Goal: Navigation & Orientation: Find specific page/section

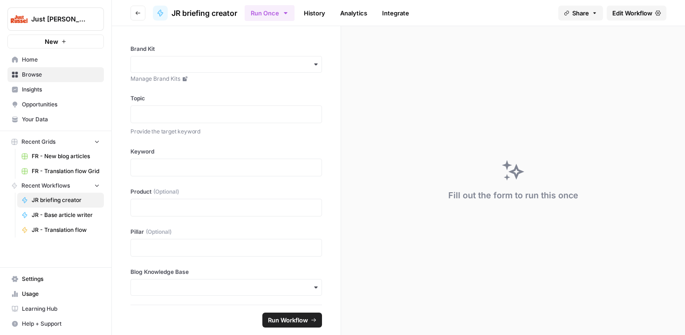
click at [28, 71] on span "Browse" at bounding box center [61, 74] width 78 height 8
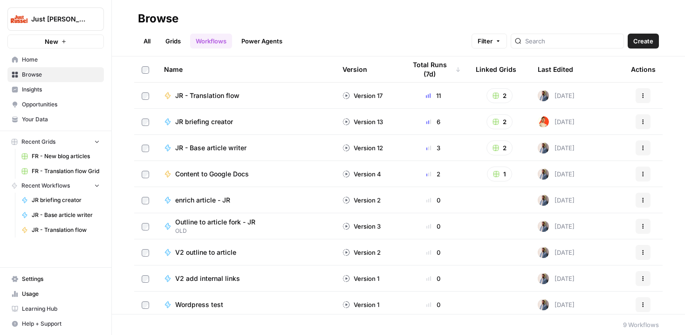
click at [39, 124] on link "Your Data" at bounding box center [55, 119] width 97 height 15
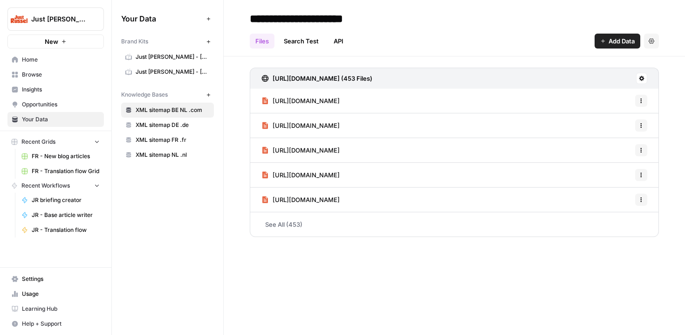
click at [32, 72] on span "Browse" at bounding box center [61, 74] width 78 height 8
